Goal: Information Seeking & Learning: Get advice/opinions

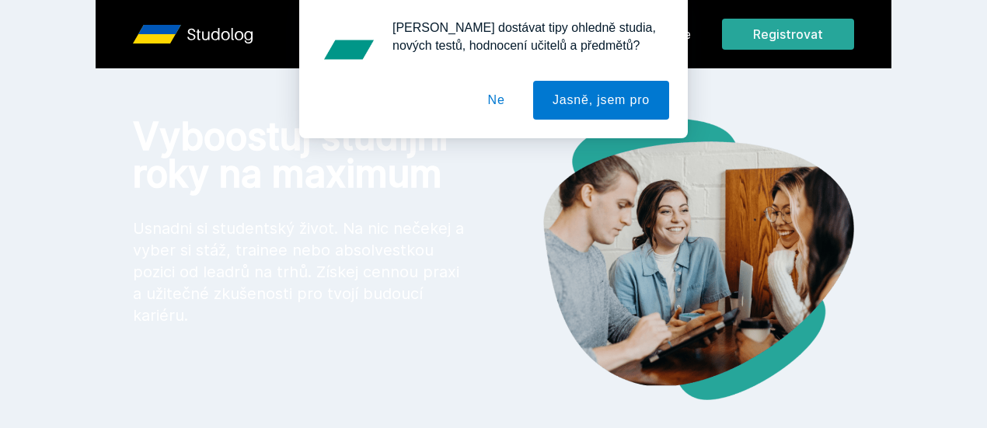
click at [767, 40] on div "[PERSON_NAME] dostávat tipy ohledně studia, nových testů, hodnocení učitelů a p…" at bounding box center [493, 69] width 987 height 138
click at [762, 34] on div "[PERSON_NAME] dostávat tipy ohledně studia, nových testů, hodnocení učitelů a p…" at bounding box center [493, 69] width 987 height 138
click at [493, 103] on button "Ne" at bounding box center [497, 100] width 56 height 39
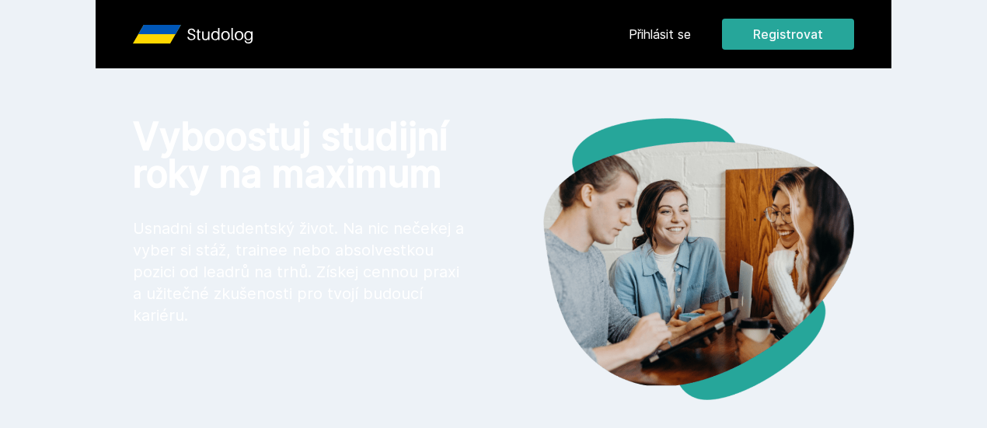
click at [691, 37] on link "Přihlásit se" at bounding box center [660, 34] width 62 height 19
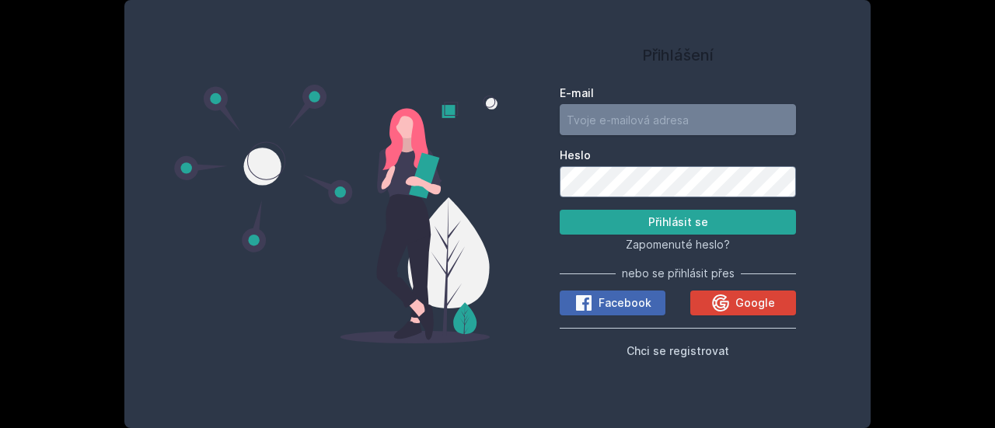
click at [624, 127] on input "E-mail" at bounding box center [678, 119] width 236 height 31
type input "[EMAIL_ADDRESS][DOMAIN_NAME]"
click at [560, 210] on button "Přihlásit se" at bounding box center [678, 222] width 236 height 25
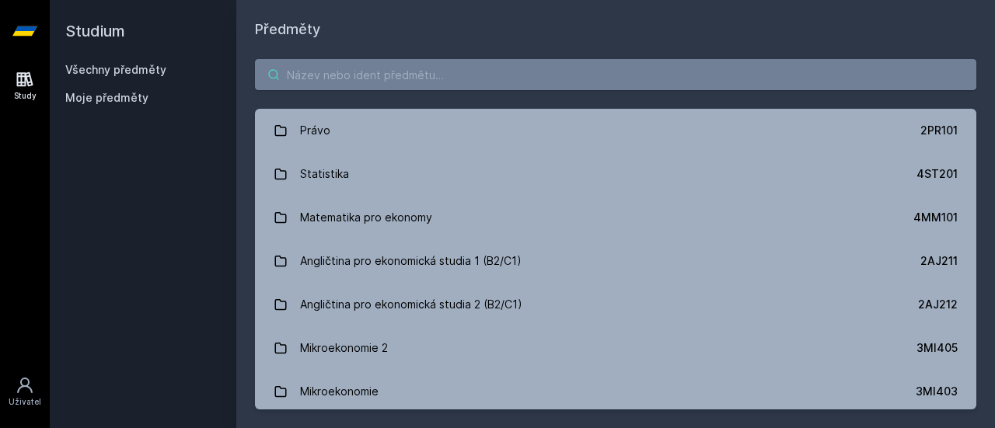
click at [348, 75] on input "search" at bounding box center [615, 74] width 721 height 31
paste input "4EK214"
type input "4EK214"
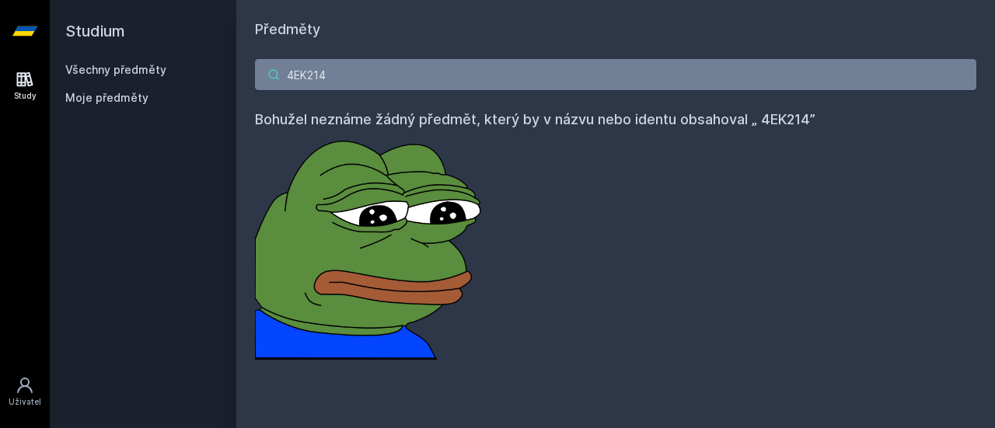
click at [961, 74] on input "4EK214" at bounding box center [615, 74] width 721 height 31
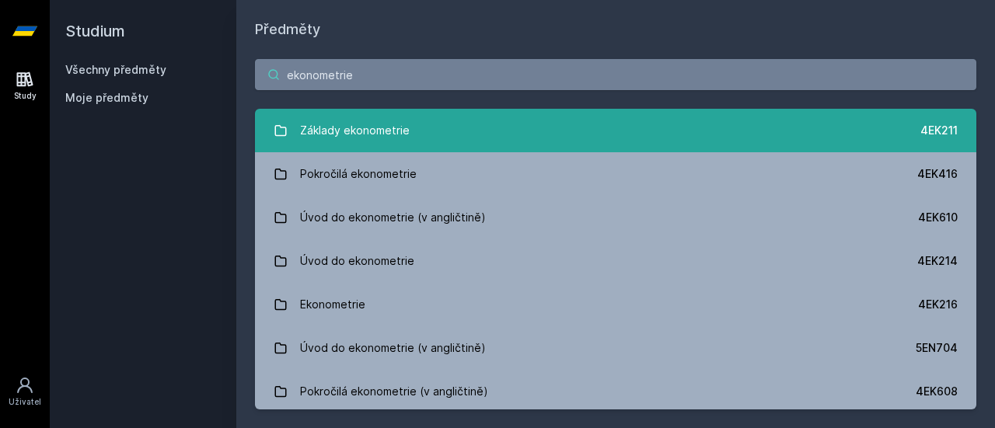
type input "ekonometrie"
click at [475, 143] on link "Základy ekonometrie 4EK211" at bounding box center [615, 131] width 721 height 44
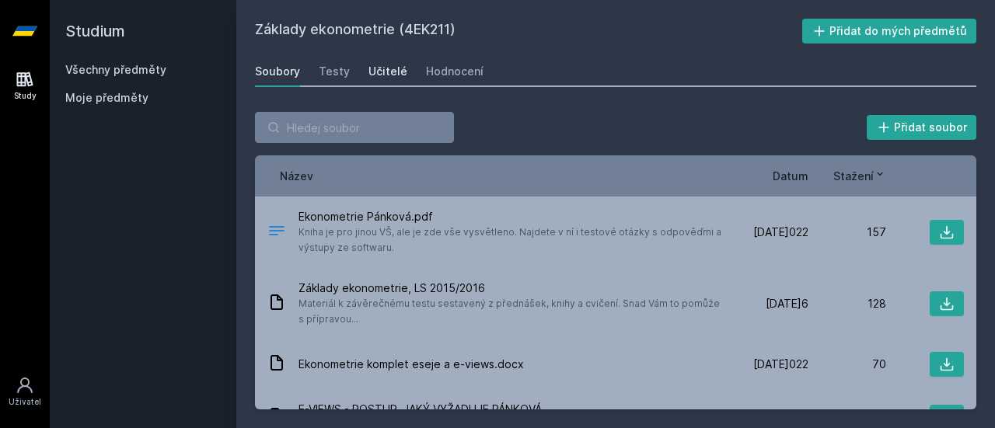
click at [383, 65] on div "Učitelé" at bounding box center [387, 72] width 39 height 16
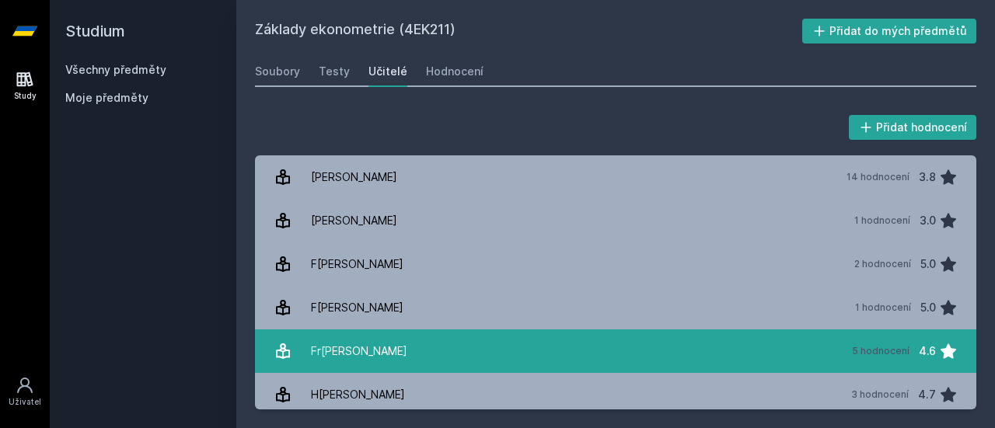
click at [398, 347] on link "F[PERSON_NAME] 5 hodnocení 4.6" at bounding box center [615, 352] width 721 height 44
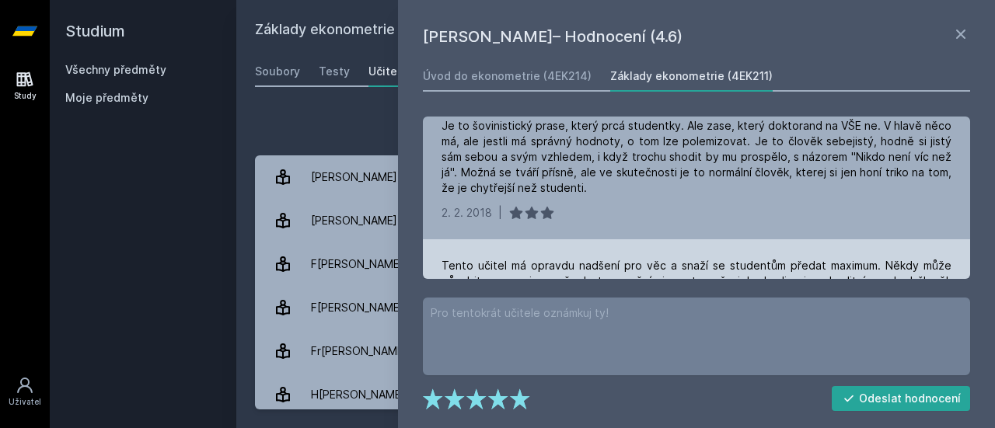
scroll to position [475, 0]
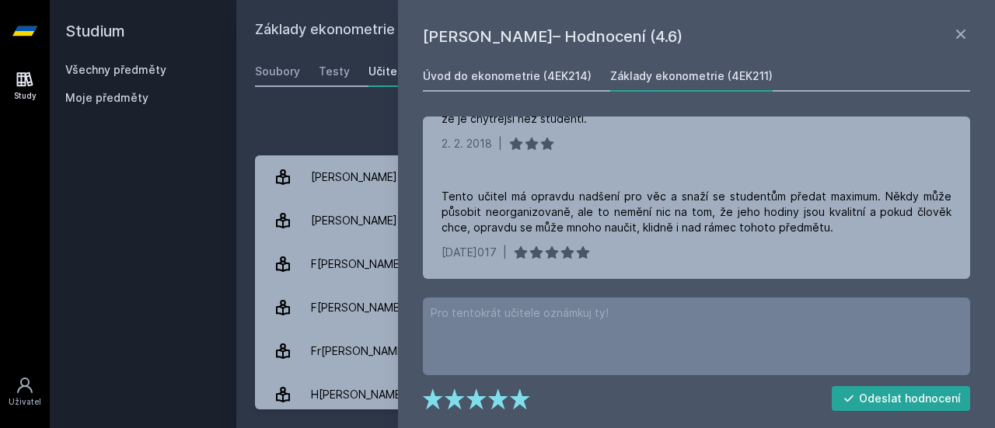
click at [500, 82] on div "Úvod do ekonometrie (4EK214)" at bounding box center [507, 76] width 169 height 16
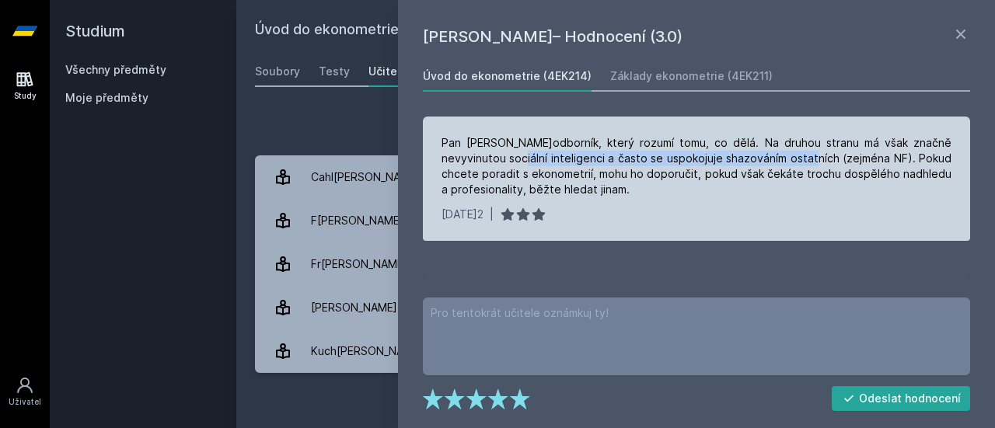
drag, startPoint x: 480, startPoint y: 162, endPoint x: 792, endPoint y: 160, distance: 311.7
click at [792, 160] on div "Pan [PERSON_NAME]odborník, který rozumí tomu, co dělá. Na druhou stranu má však…" at bounding box center [696, 166] width 510 height 62
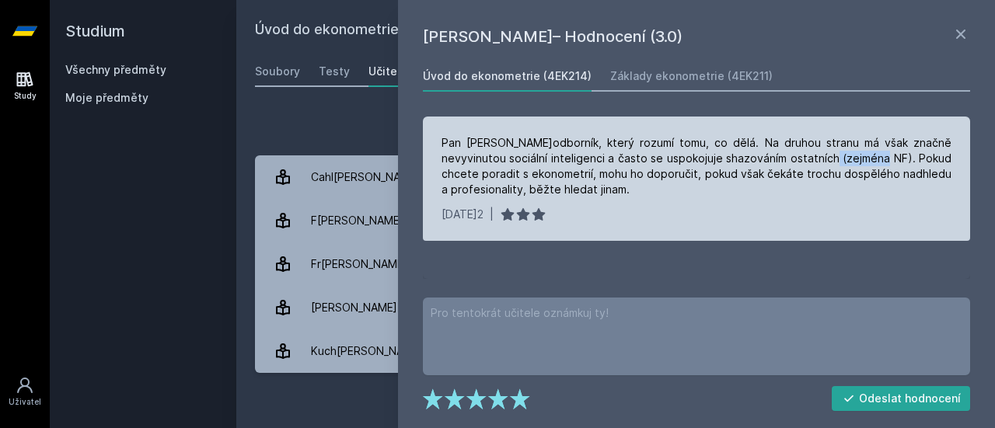
drag, startPoint x: 814, startPoint y: 159, endPoint x: 870, endPoint y: 158, distance: 56.0
click at [870, 158] on div "Pan [PERSON_NAME]odborník, který rozumí tomu, co dělá. Na druhou stranu má však…" at bounding box center [696, 166] width 510 height 62
drag, startPoint x: 889, startPoint y: 159, endPoint x: 956, endPoint y: 159, distance: 66.8
click at [956, 159] on div "P[PERSON_NAME]je odborník, který rozumí tomu, co dělá. Na druhou stranu má však…" at bounding box center [696, 179] width 547 height 124
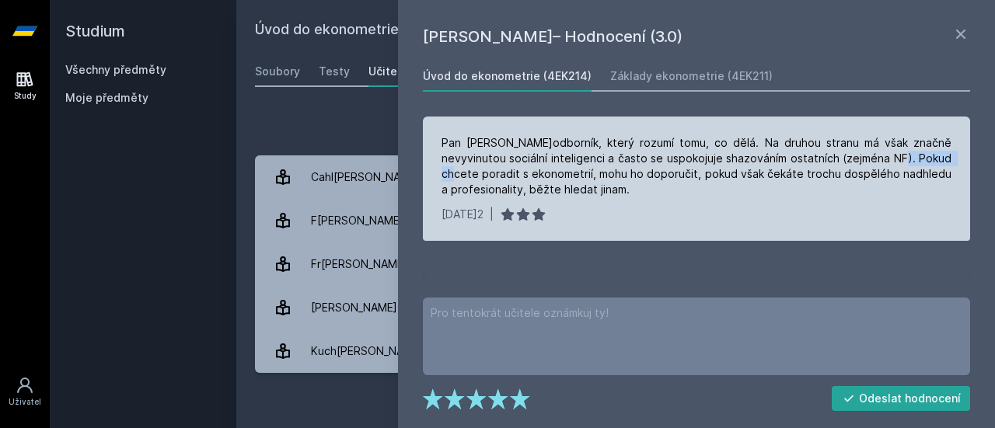
click at [956, 159] on div "P[PERSON_NAME]je odborník, který rozumí tomu, co dělá. Na druhou stranu má však…" at bounding box center [696, 179] width 547 height 124
click at [731, 174] on div "Pan [PERSON_NAME]odborník, který rozumí tomu, co dělá. Na druhou stranu má však…" at bounding box center [696, 166] width 510 height 62
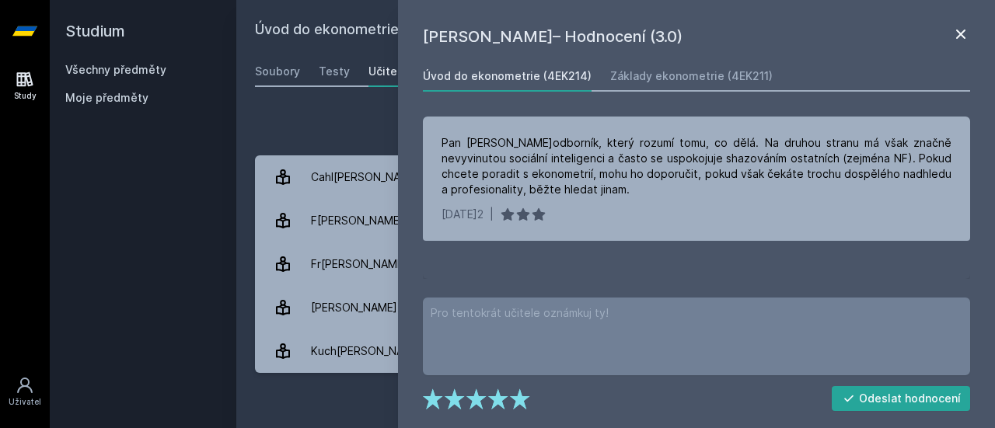
click at [961, 33] on icon at bounding box center [960, 34] width 9 height 9
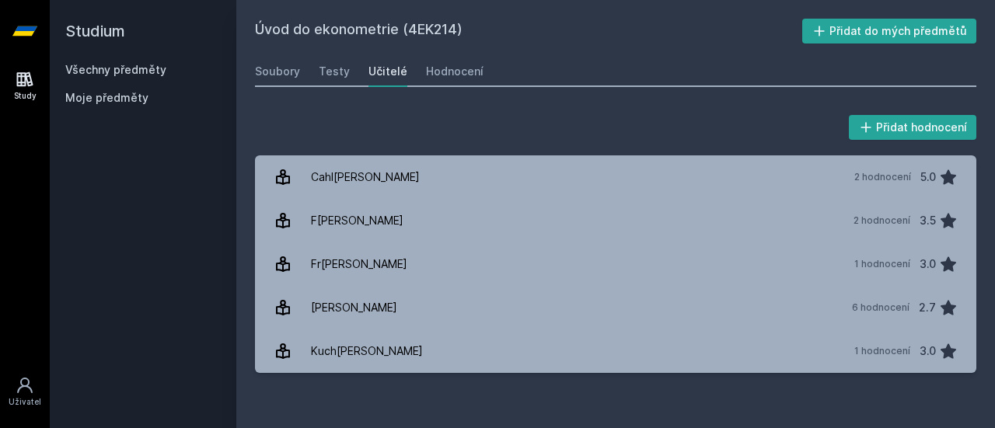
click at [347, 70] on div "Soubory Testy Učitelé Hodnocení" at bounding box center [615, 71] width 721 height 31
click at [330, 74] on div "Testy" at bounding box center [334, 72] width 31 height 16
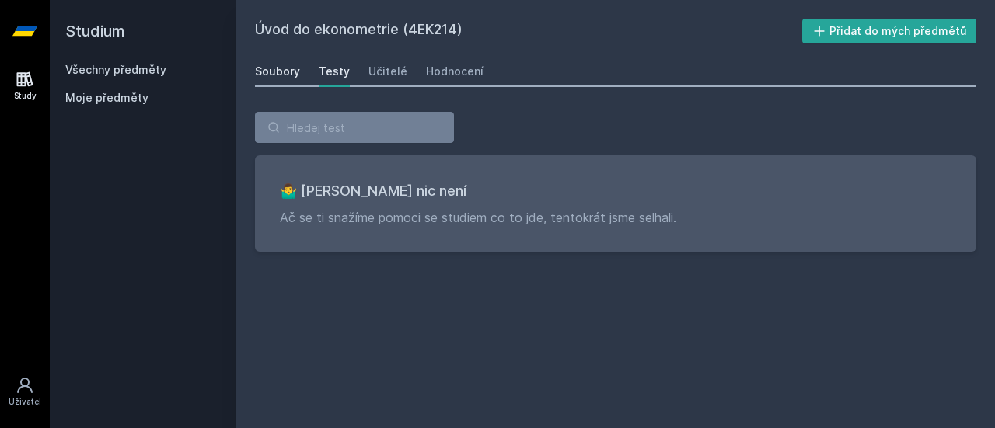
click at [280, 72] on div "Soubory" at bounding box center [277, 72] width 45 height 16
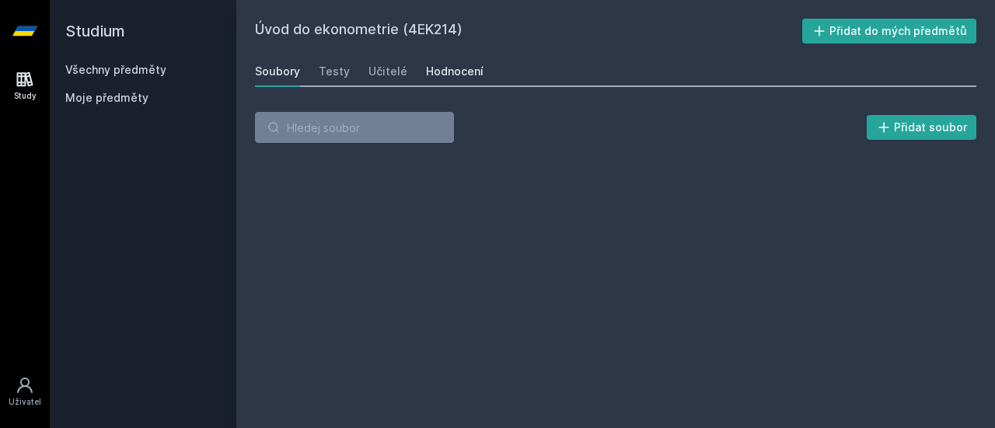
click at [455, 60] on link "Hodnocení" at bounding box center [455, 71] width 58 height 31
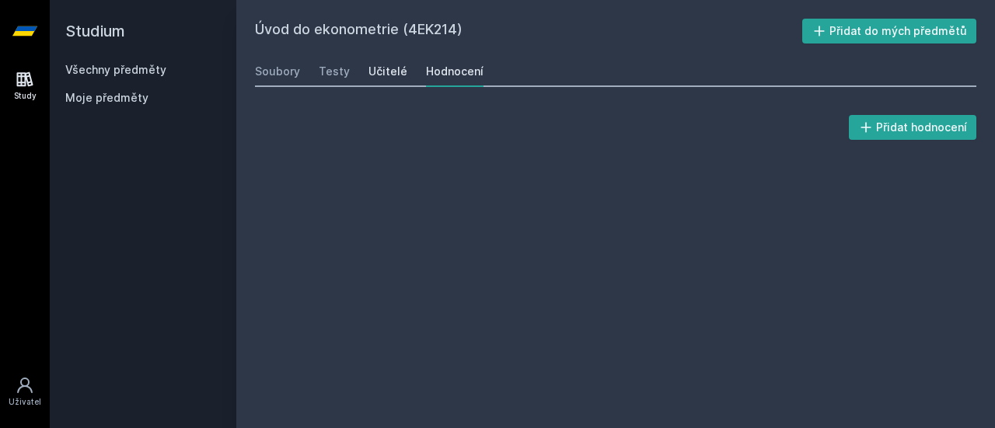
click at [368, 71] on div "Učitelé" at bounding box center [387, 72] width 39 height 16
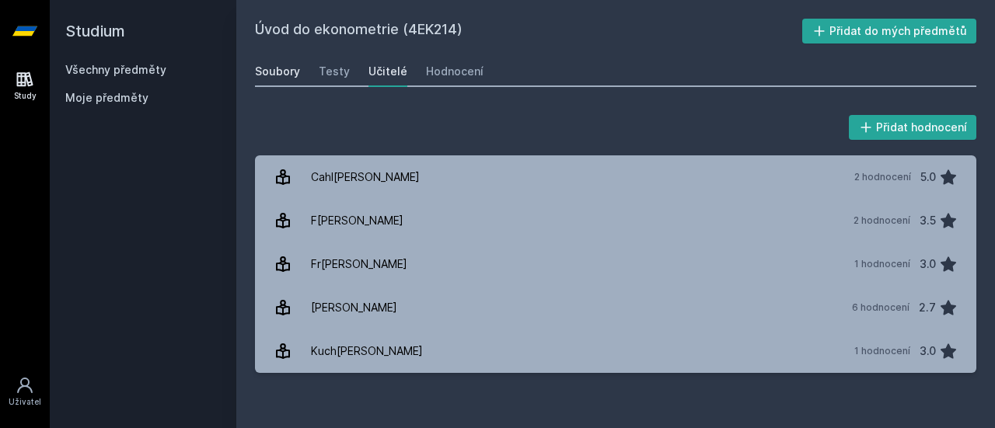
click at [255, 72] on div "Soubory" at bounding box center [277, 72] width 45 height 16
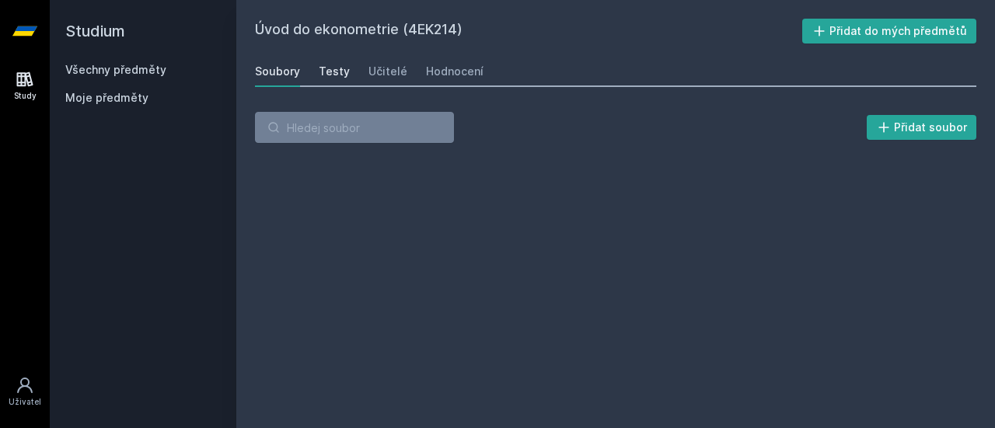
click at [337, 65] on div "Testy" at bounding box center [334, 72] width 31 height 16
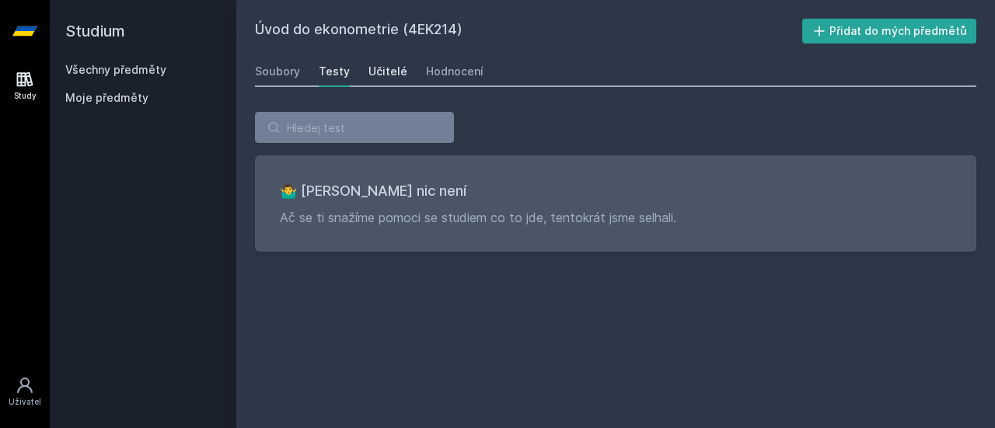
click at [378, 66] on div "Učitelé" at bounding box center [387, 72] width 39 height 16
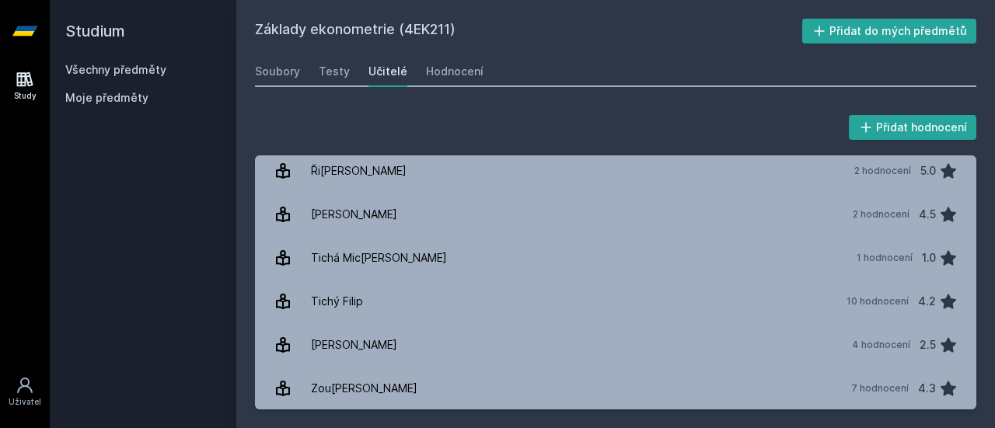
scroll to position [485, 0]
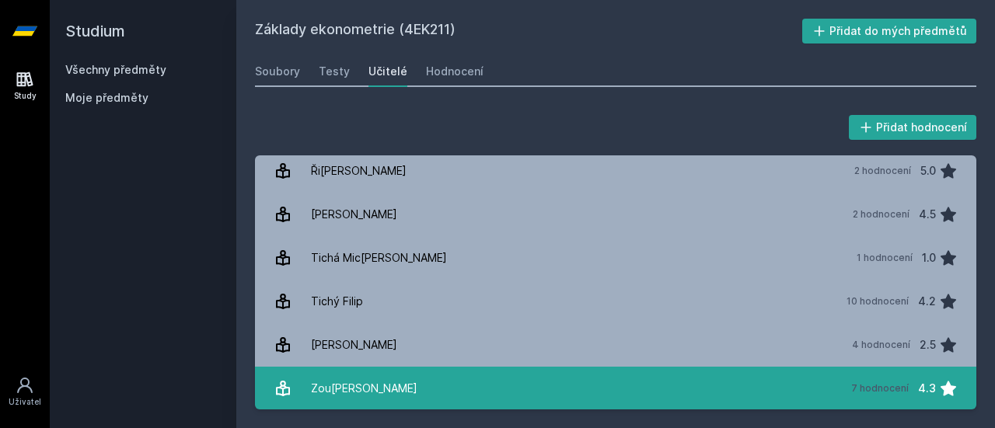
click at [438, 386] on link "Zou[DATE][PERSON_NAME] 7 hodnocení 4.3" at bounding box center [615, 389] width 721 height 44
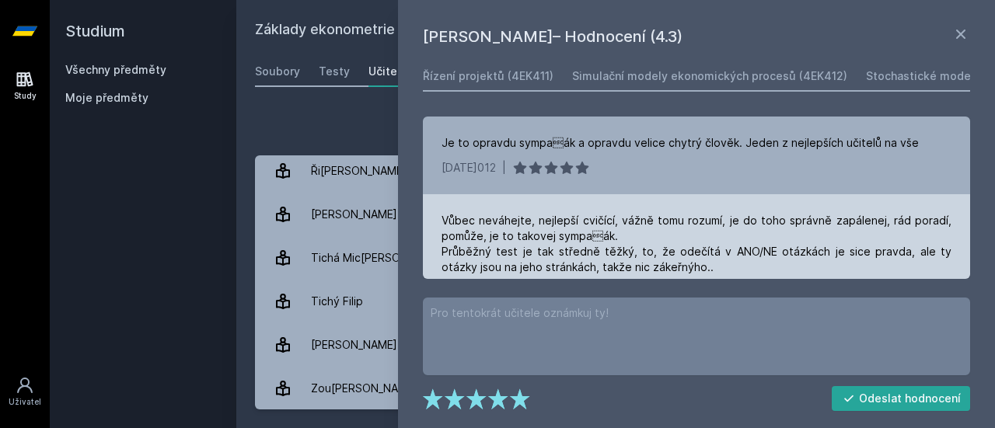
click at [673, 197] on div "Vůbec neváhejte, nejlepší cvičící, vážně tomu rozumí, je do toho správně zapále…" at bounding box center [696, 256] width 547 height 124
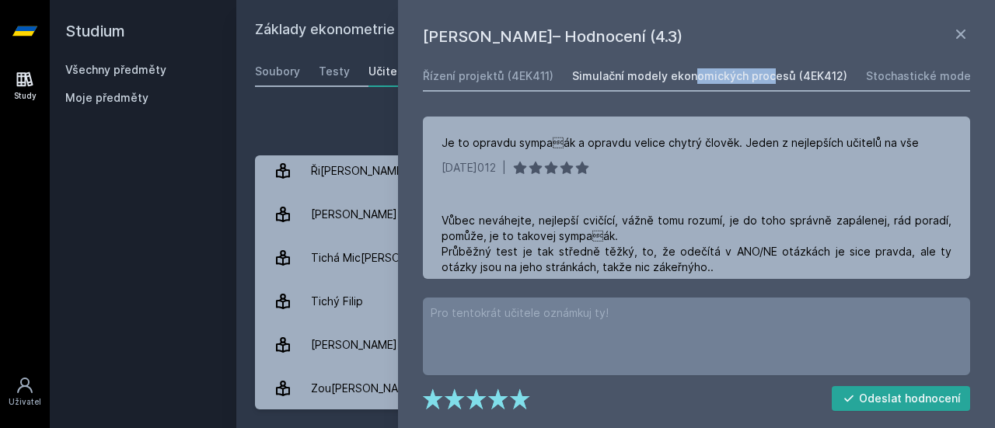
drag, startPoint x: 656, startPoint y: 92, endPoint x: 755, endPoint y: 87, distance: 98.9
click at [736, 88] on div "Řízení projektů (4EK411) Simulační modely ekonomických procesů (4EK412) Stochas…" at bounding box center [696, 170] width 553 height 218
click at [837, 102] on div "Řízení projektů (4EK411) Simulační modely ekonomických procesů (4EK412) Stochas…" at bounding box center [696, 170] width 553 height 218
click at [908, 71] on div "Stochastické modely (4EK315)" at bounding box center [948, 76] width 164 height 16
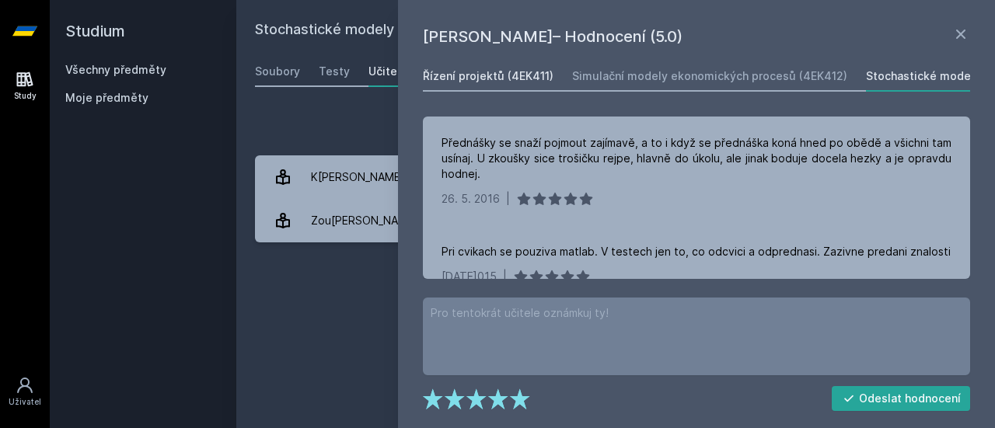
click at [495, 75] on div "Řízení projektů (4EK411)" at bounding box center [488, 76] width 131 height 16
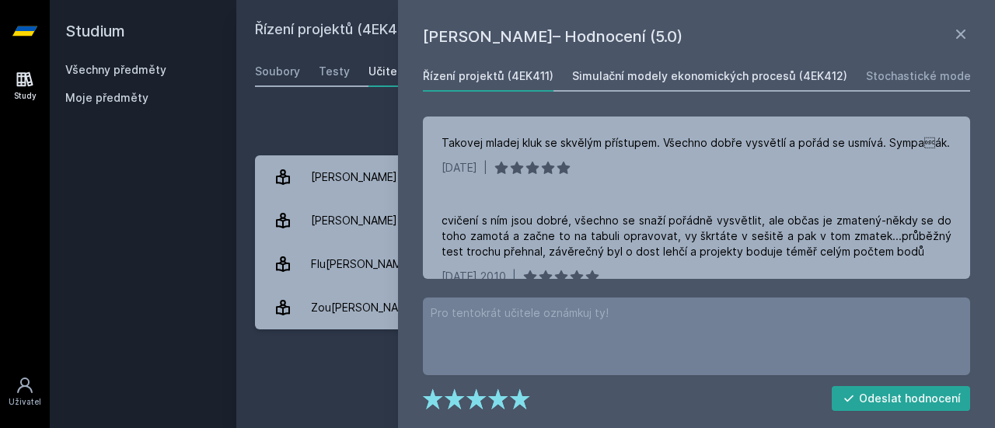
click at [683, 71] on div "Simulační modely ekonomických procesů (4EK412)" at bounding box center [709, 76] width 275 height 16
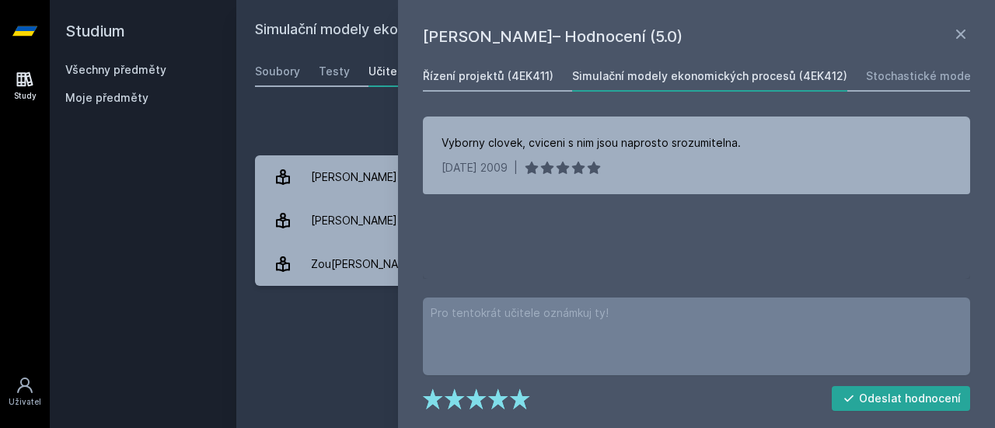
click at [507, 71] on div "Řízení projektů (4EK411)" at bounding box center [488, 76] width 131 height 16
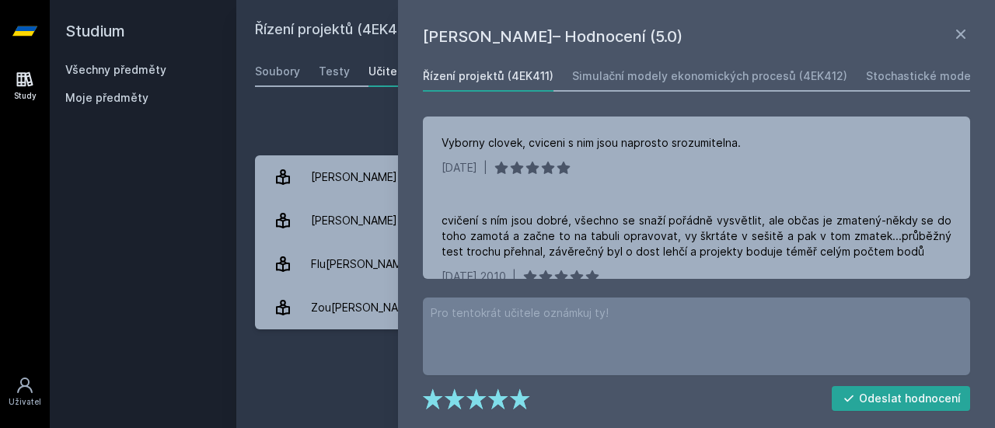
click at [924, 60] on div "[PERSON_NAME]– Hodnocení (5.0) Řízení projektů (4EK411) Simulační modely ekonom…" at bounding box center [696, 214] width 597 height 428
click at [920, 76] on div "Stochastické modely (4EK315)" at bounding box center [948, 76] width 164 height 16
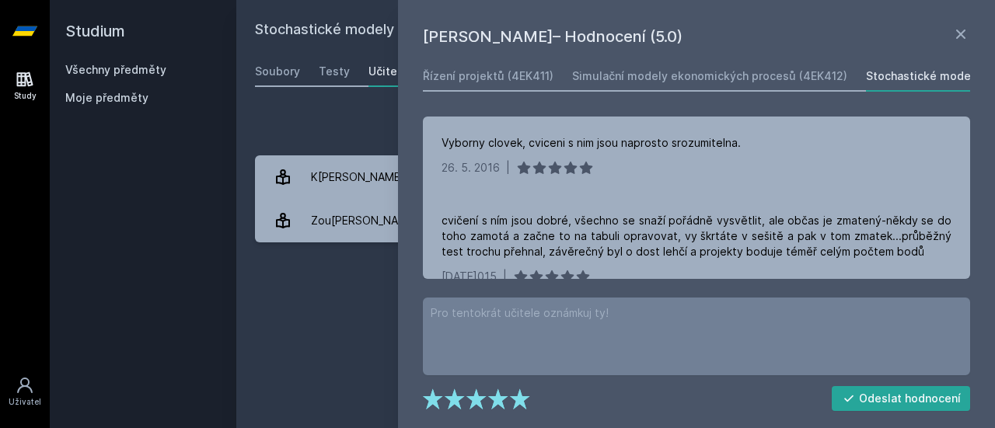
click at [965, 10] on div "[PERSON_NAME]– Hodnocení (5.0) Řízení projektů (4EK411) Simulační modely ekonom…" at bounding box center [696, 214] width 597 height 428
click at [967, 2] on div "[PERSON_NAME]– Hodnocení (5.0) Řízení projektů (4EK411) Simulační modely ekonom…" at bounding box center [696, 214] width 597 height 428
drag, startPoint x: 934, startPoint y: 61, endPoint x: 930, endPoint y: 54, distance: 9.1
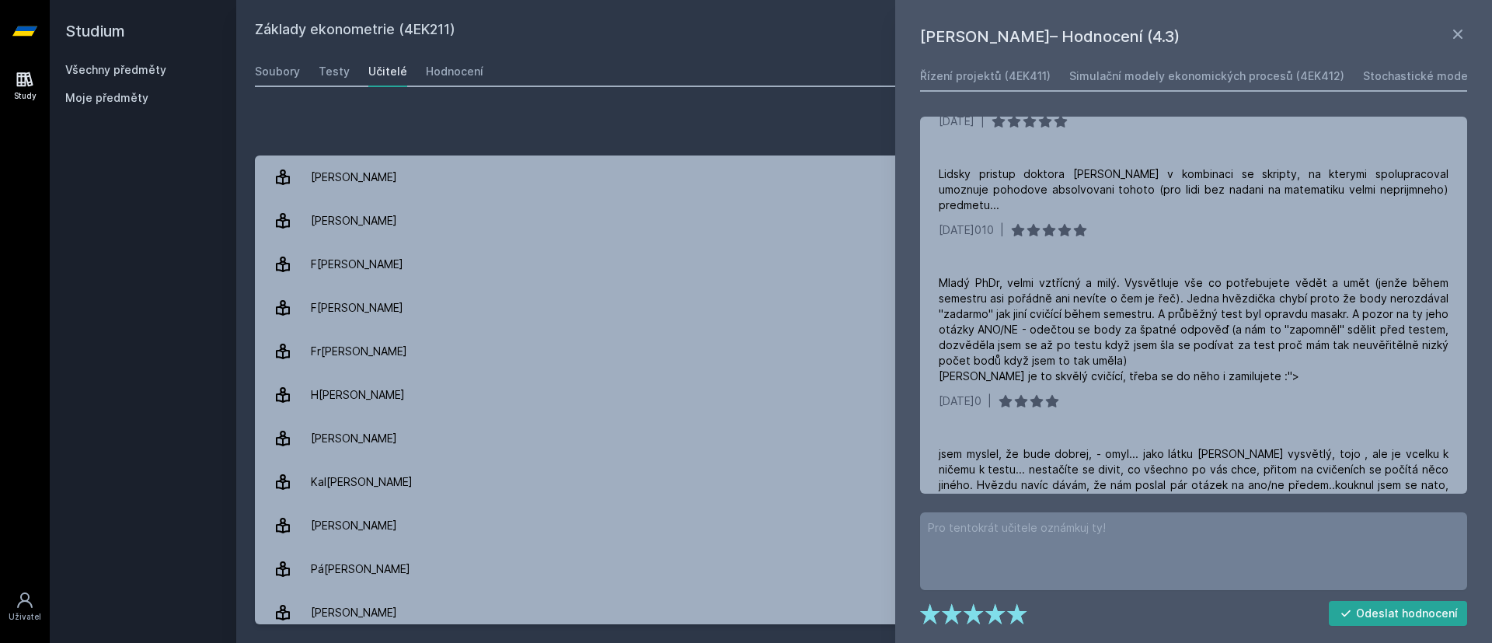
scroll to position [155, 0]
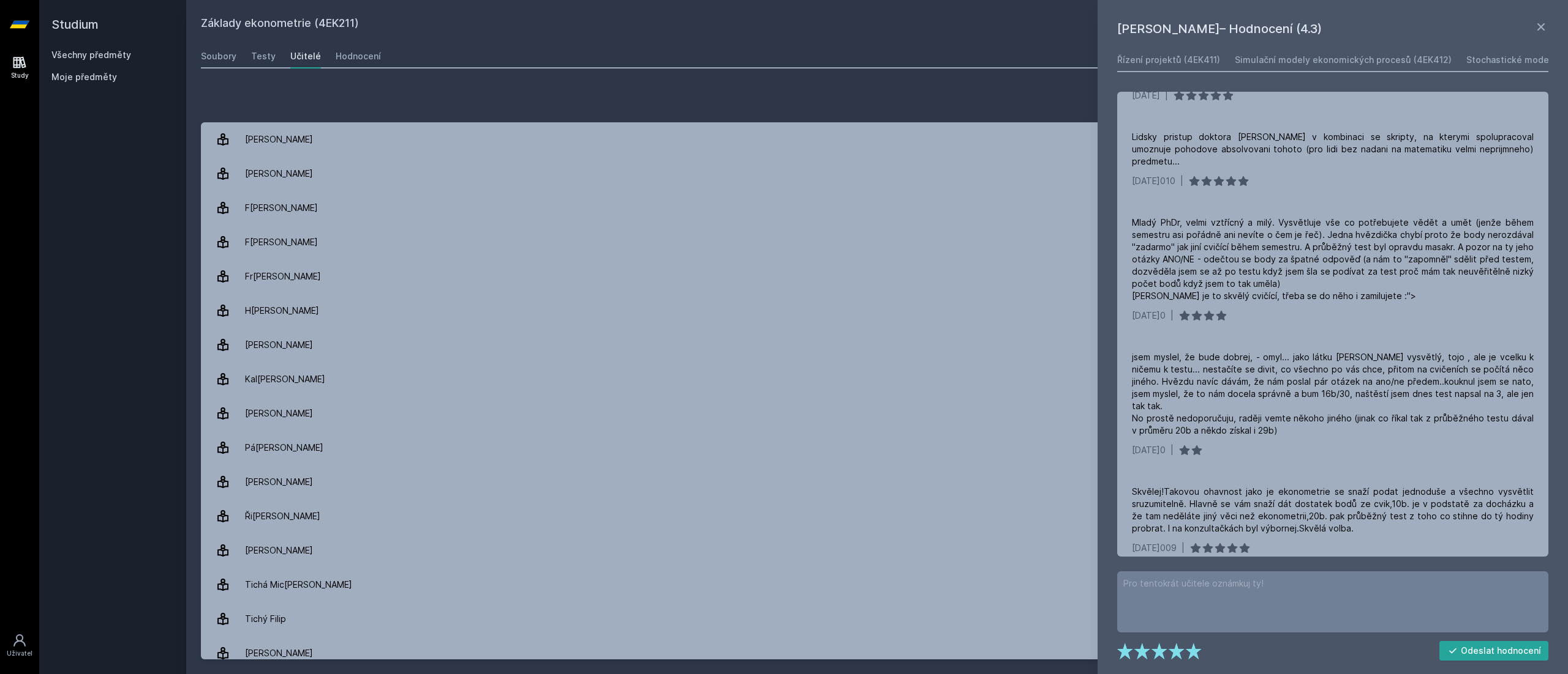
drag, startPoint x: 783, startPoint y: 1, endPoint x: 899, endPoint y: 73, distance: 136.5
click at [777, 73] on div "Přidat hodnocení [PERSON_NAME]– Hodnocení (4.3) Řízení projektů (4EK411) Simula…" at bounding box center [876, 373] width 1381 height 601
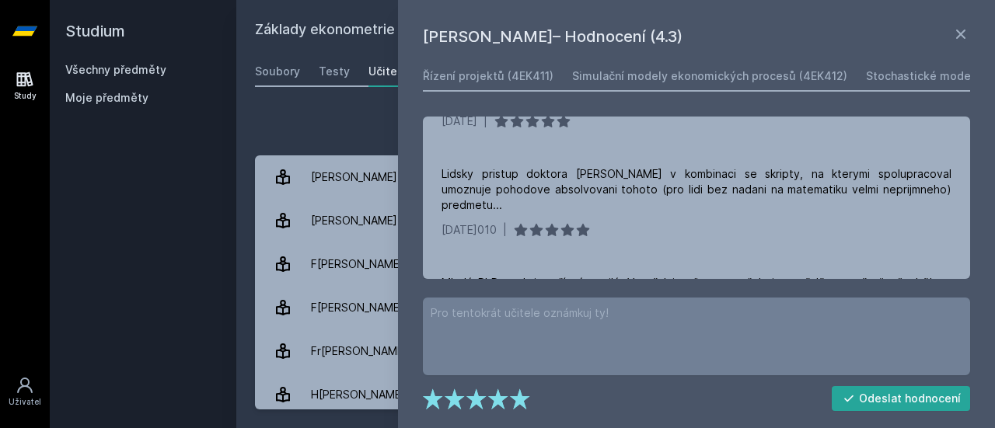
drag, startPoint x: 1947, startPoint y: 0, endPoint x: 334, endPoint y: 113, distance: 1616.6
click at [325, 113] on div "Přidat hodnocení" at bounding box center [615, 127] width 721 height 31
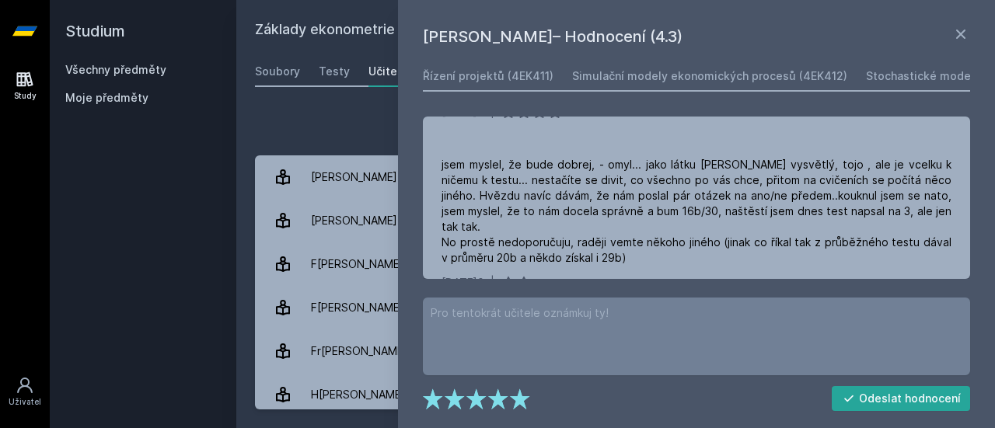
scroll to position [466, 0]
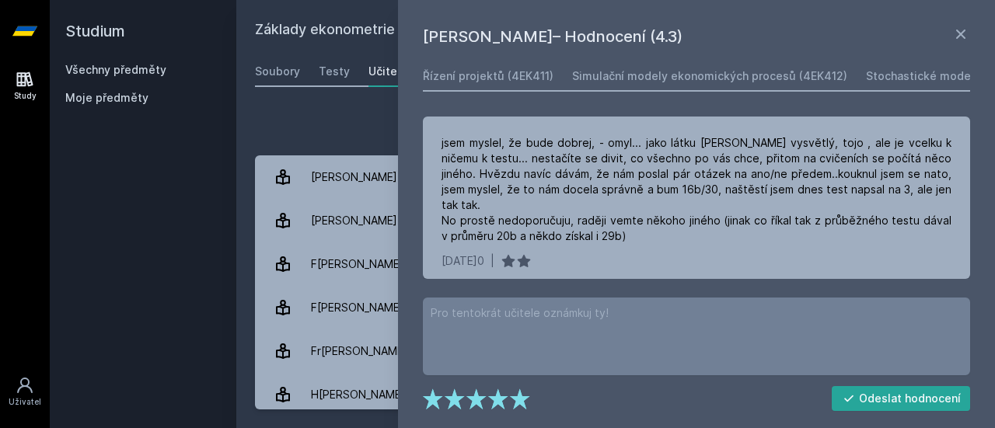
click at [357, 108] on div "Přidat hodnocení [PERSON_NAME]– Hodnocení (4.3) Řízení projektů (4EK411) Simula…" at bounding box center [615, 260] width 759 height 335
click at [957, 32] on icon at bounding box center [960, 34] width 19 height 19
